Goal: Task Accomplishment & Management: Use online tool/utility

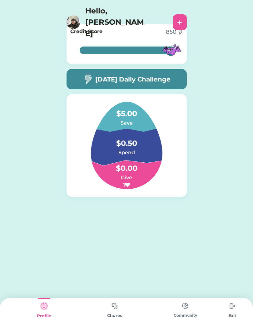
click at [115, 310] on img at bounding box center [114, 306] width 13 height 12
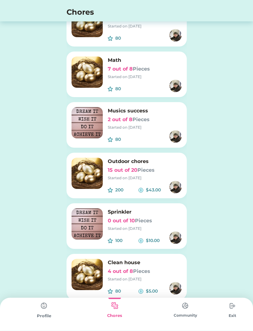
scroll to position [299, 0]
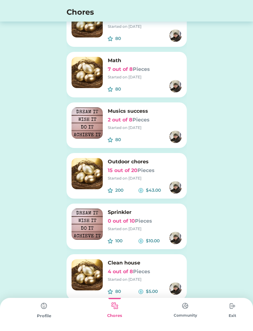
click at [90, 279] on img at bounding box center [87, 274] width 31 height 31
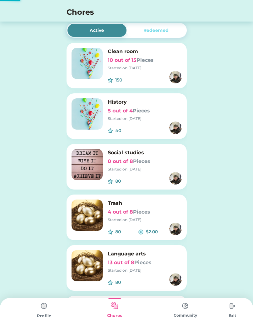
scroll to position [0, 0]
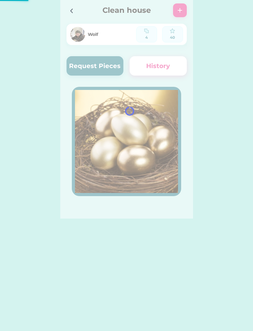
click at [84, 68] on button "Request Pieces" at bounding box center [95, 65] width 57 height 19
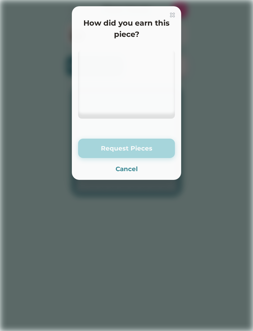
click at [83, 64] on div at bounding box center [126, 84] width 97 height 69
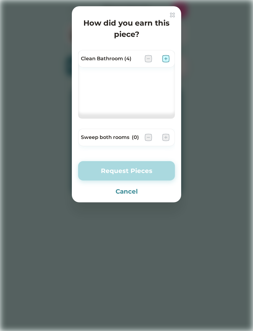
click at [164, 58] on img at bounding box center [166, 59] width 8 height 8
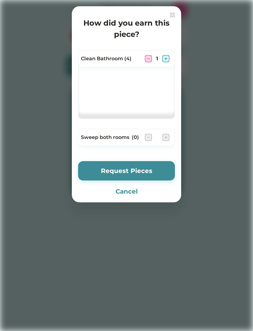
click at [164, 54] on div "Clean Bathroom (4) 1" at bounding box center [126, 59] width 97 height 18
click at [166, 58] on img at bounding box center [166, 59] width 8 height 8
click at [98, 173] on button "Request Pieces" at bounding box center [126, 170] width 97 height 19
click at [100, 169] on button "Request Pieces" at bounding box center [126, 170] width 97 height 19
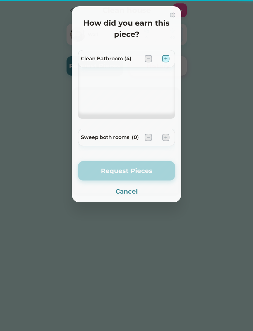
click at [102, 174] on button "Request Pieces" at bounding box center [126, 170] width 97 height 19
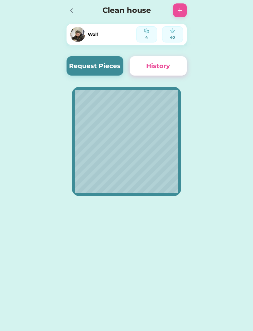
click at [67, 11] on div at bounding box center [71, 10] width 9 height 9
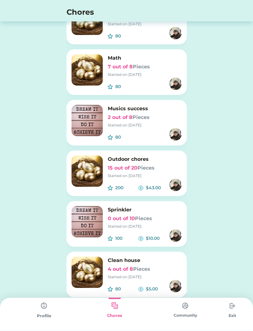
scroll to position [310, 0]
